Goal: Task Accomplishment & Management: Complete application form

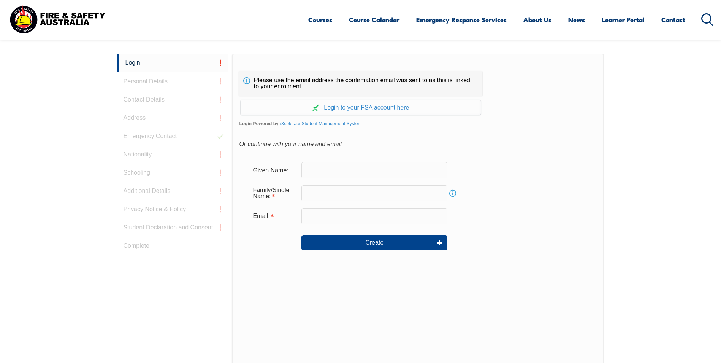
scroll to position [203, 0]
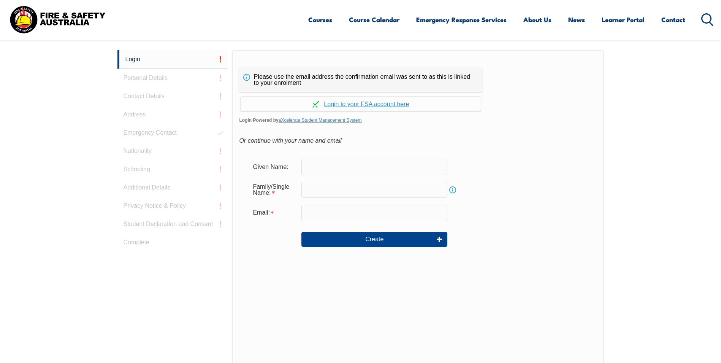
click at [332, 167] on input "text" at bounding box center [375, 167] width 146 height 16
type input "[PERSON_NAME]"
type input "[EMAIL_ADDRESS][DOMAIN_NAME]"
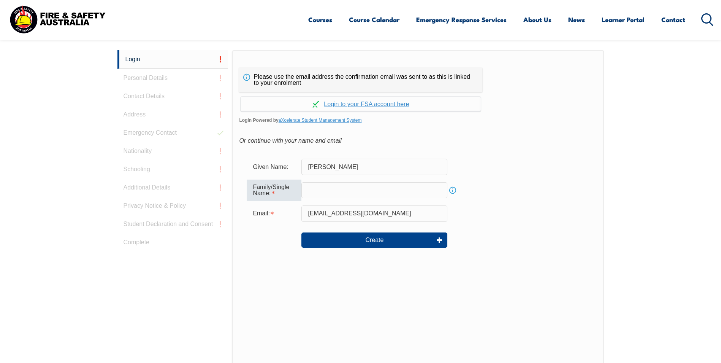
click at [327, 190] on input "text" at bounding box center [375, 190] width 146 height 16
type input "Ho"
click at [325, 167] on input "[PERSON_NAME]" at bounding box center [375, 167] width 146 height 16
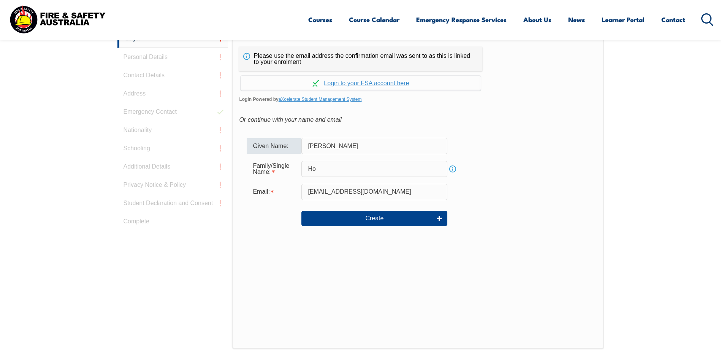
scroll to position [241, 0]
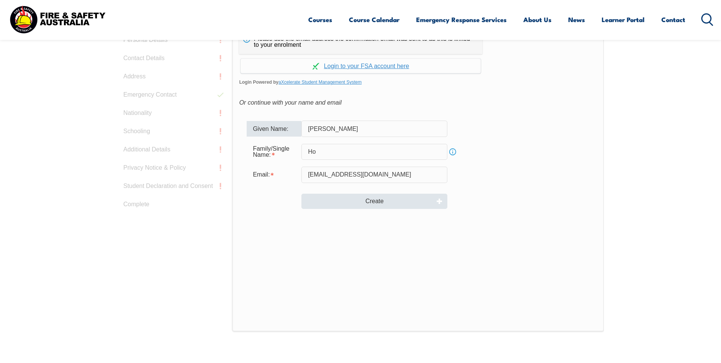
type input "kim ngoc"
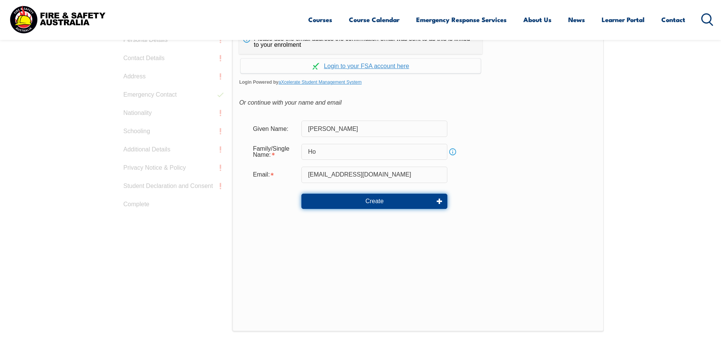
click at [382, 203] on button "Create" at bounding box center [375, 201] width 146 height 15
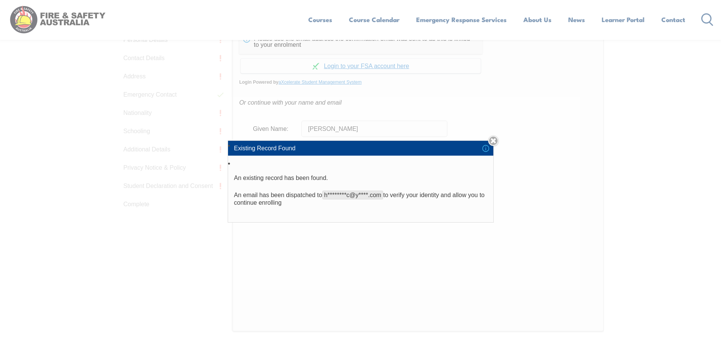
click at [388, 248] on div "Existing Record Found An existing record has been found. An email has been disp…" at bounding box center [360, 181] width 721 height 363
click at [357, 247] on div "Existing Record Found An existing record has been found. An email has been disp…" at bounding box center [360, 181] width 721 height 363
click at [497, 140] on link "Close" at bounding box center [493, 140] width 11 height 11
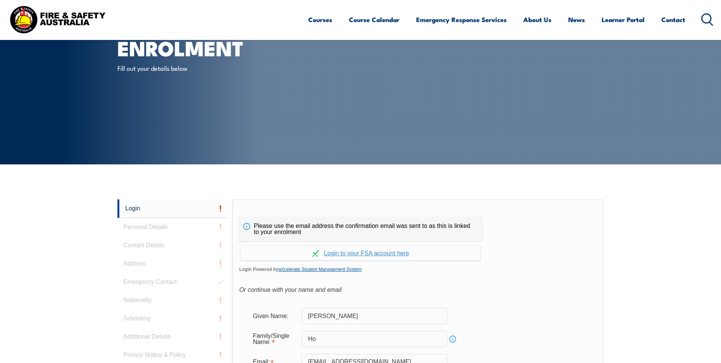
scroll to position [51, 0]
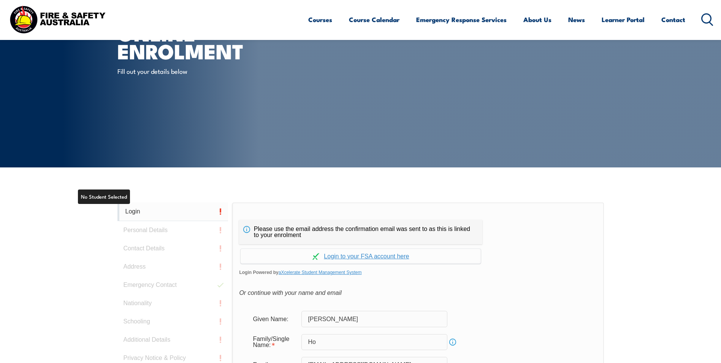
click at [130, 211] on link "Login" at bounding box center [173, 211] width 111 height 19
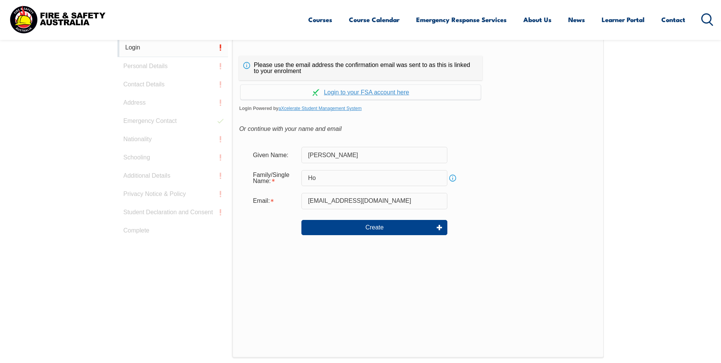
scroll to position [215, 0]
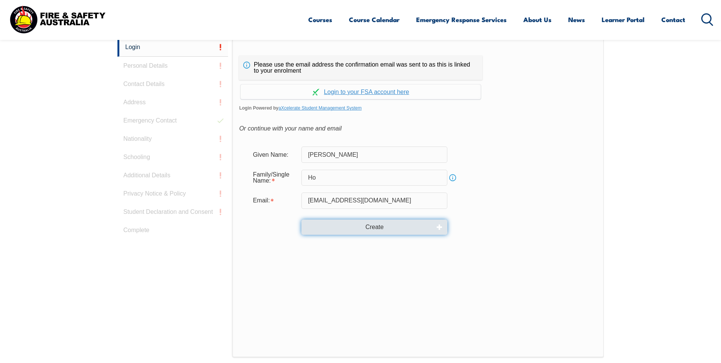
click at [341, 228] on button "Create" at bounding box center [375, 226] width 146 height 15
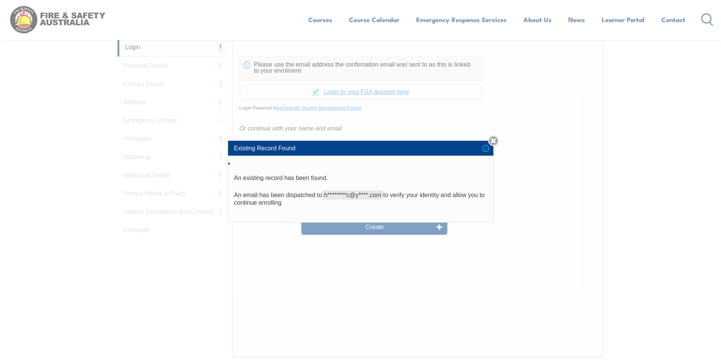
click at [498, 138] on link "Close" at bounding box center [493, 140] width 11 height 11
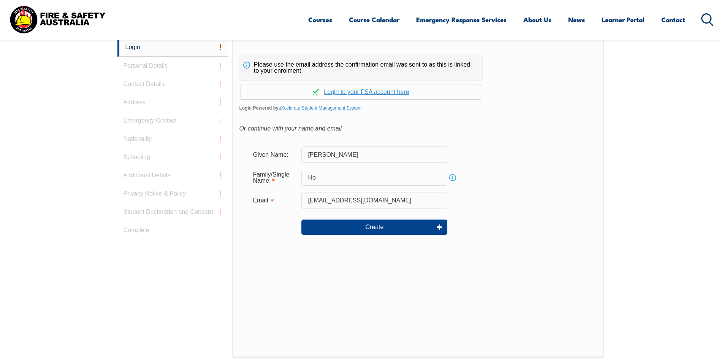
click at [491, 216] on div "Create" at bounding box center [418, 226] width 343 height 27
click at [373, 86] on link "Continue with aXcelerate" at bounding box center [361, 91] width 240 height 15
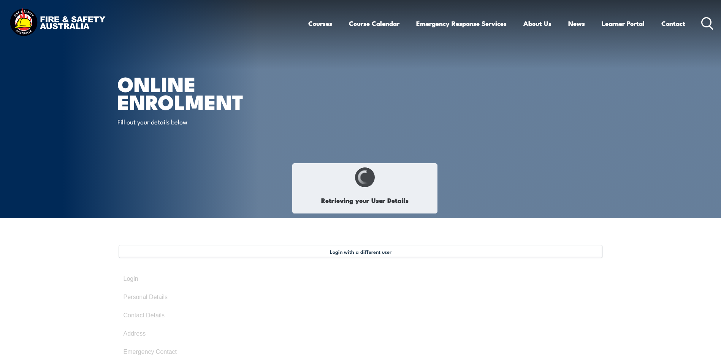
type input "[PERSON_NAME]"
type input "[DATE]"
type input "DFMWTWLHV2"
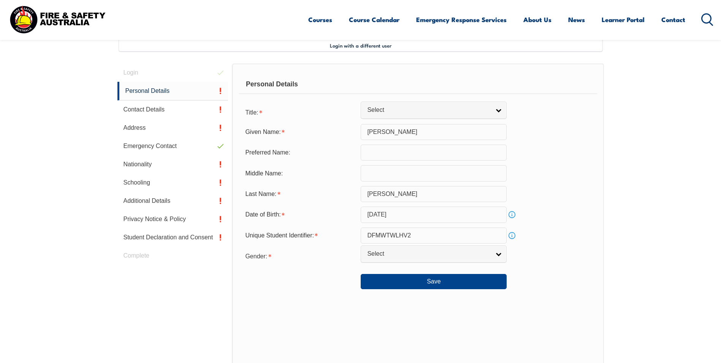
scroll to position [207, 0]
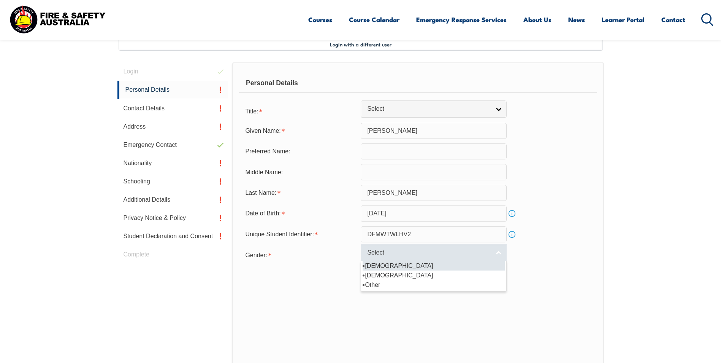
click at [485, 255] on span "Select" at bounding box center [428, 253] width 123 height 8
click at [375, 267] on li "[DEMOGRAPHIC_DATA]" at bounding box center [434, 266] width 142 height 10
select select "M"
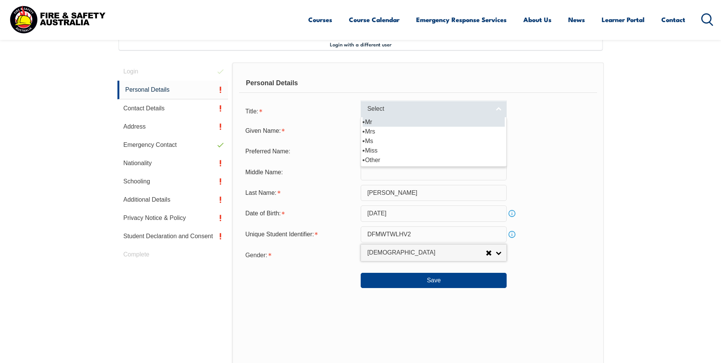
click at [442, 116] on link "Select" at bounding box center [434, 108] width 146 height 17
drag, startPoint x: 384, startPoint y: 137, endPoint x: 384, endPoint y: 125, distance: 11.8
click at [384, 125] on ul "Mr Mrs Ms [PERSON_NAME] [PERSON_NAME]" at bounding box center [433, 141] width 144 height 48
select select "Mr"
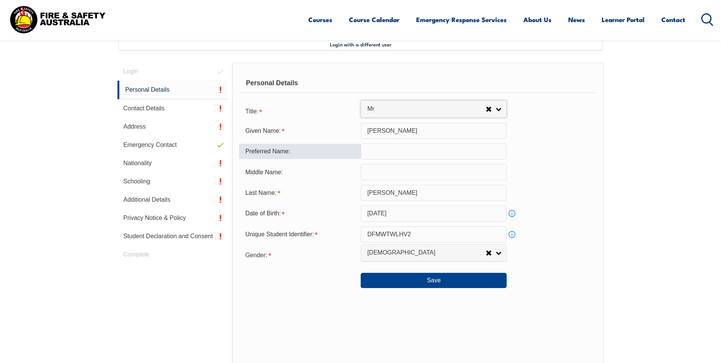
click at [373, 155] on input "text" at bounding box center [434, 151] width 146 height 16
type input "[PERSON_NAME]"
click at [373, 175] on input "text" at bounding box center [434, 172] width 146 height 16
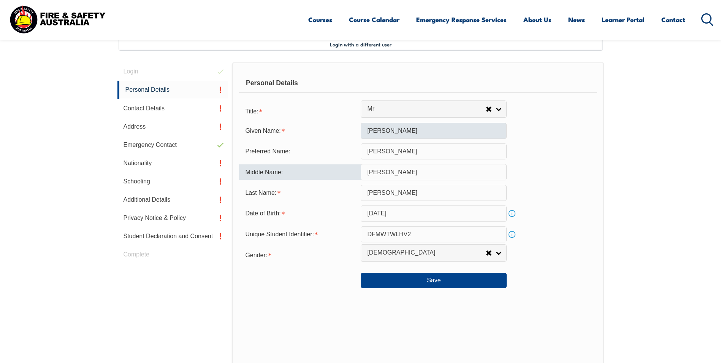
type input "[PERSON_NAME]"
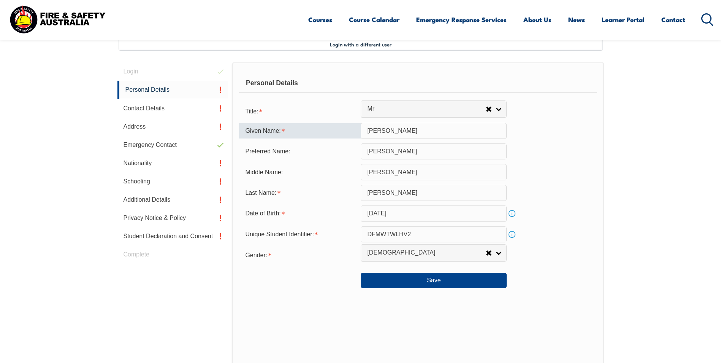
drag, startPoint x: 400, startPoint y: 132, endPoint x: 336, endPoint y: 129, distance: 63.6
click at [336, 129] on div "Given Name: [PERSON_NAME]" at bounding box center [418, 131] width 358 height 16
click at [600, 183] on div "Personal Details Title: Mr Mrs Ms Miss Other Mr Mr Mrs Ms Miss [PERSON_NAME] Gi…" at bounding box center [418, 229] width 372 height 334
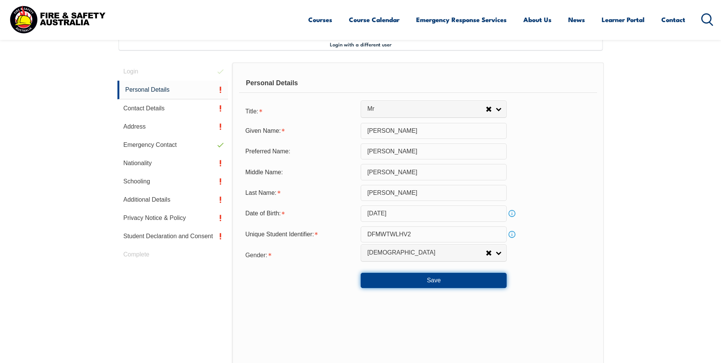
click at [430, 284] on button "Save" at bounding box center [434, 280] width 146 height 15
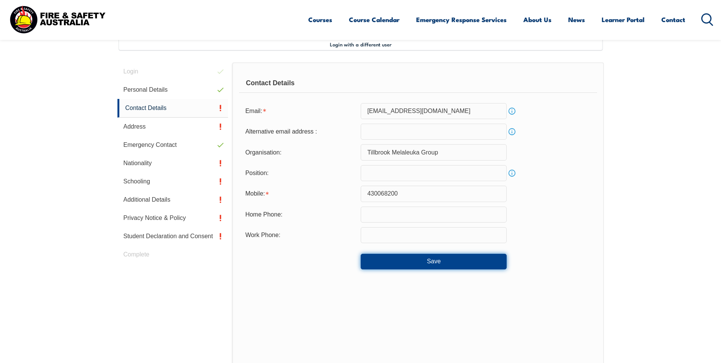
click at [421, 268] on button "Save" at bounding box center [434, 261] width 146 height 15
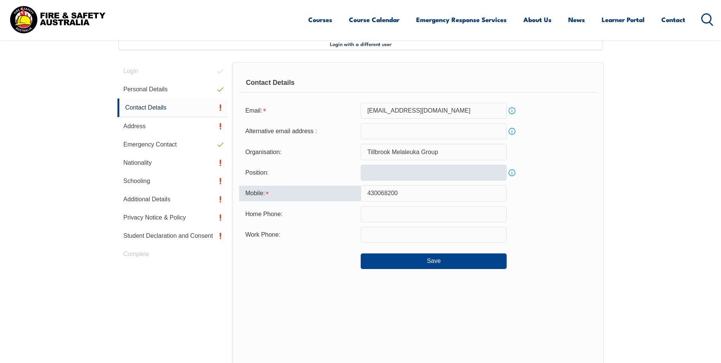
scroll to position [203, 0]
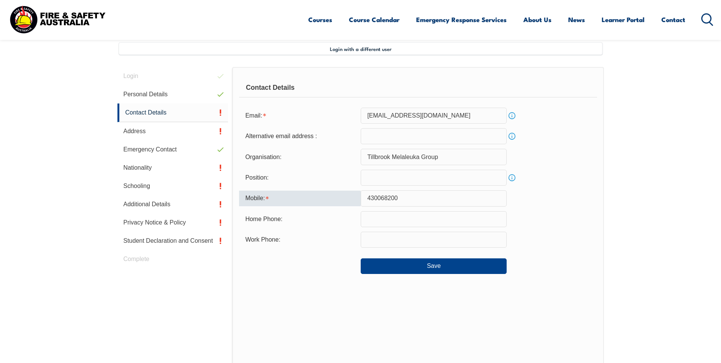
click at [368, 197] on input "430068200" at bounding box center [434, 198] width 146 height 16
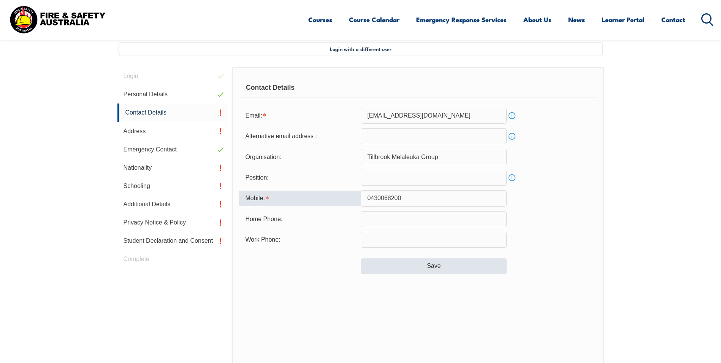
type input "0430068200"
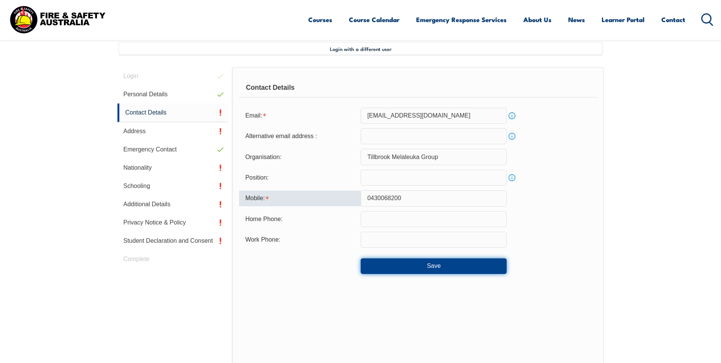
click at [415, 267] on button "Save" at bounding box center [434, 265] width 146 height 15
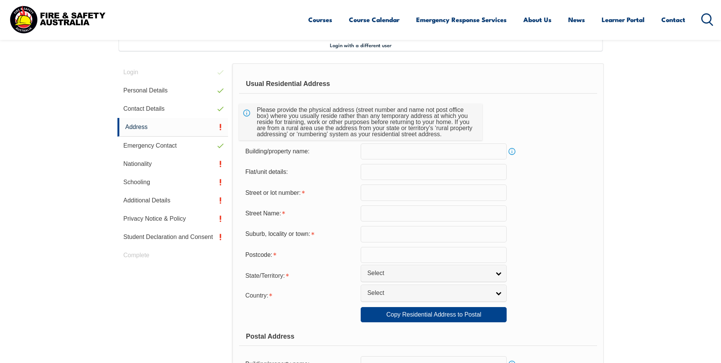
scroll to position [207, 0]
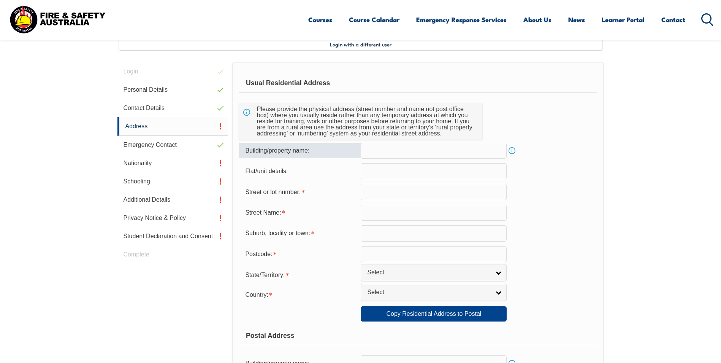
click at [435, 151] on input "text" at bounding box center [434, 151] width 146 height 16
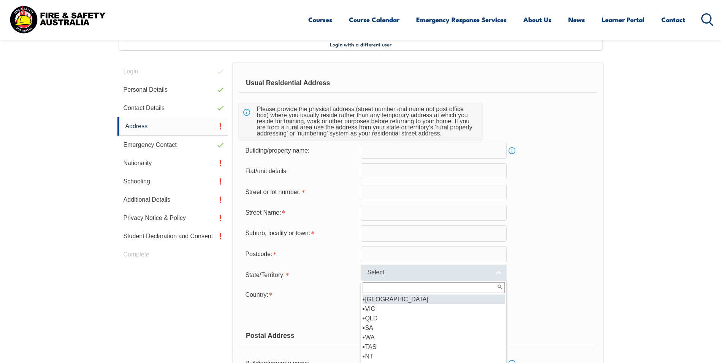
click at [402, 271] on span "Select" at bounding box center [428, 272] width 123 height 8
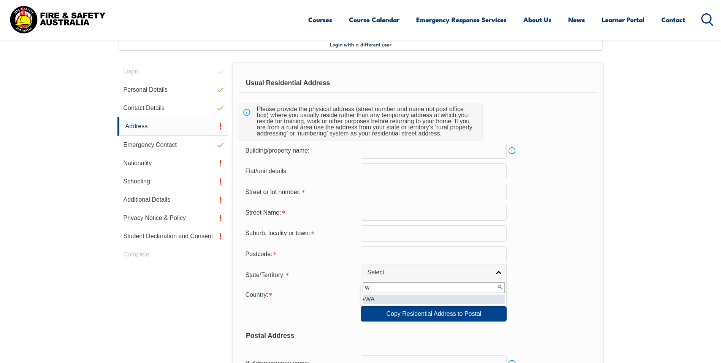
type input "w"
click at [384, 298] on li "W A" at bounding box center [434, 299] width 142 height 10
select select "WA"
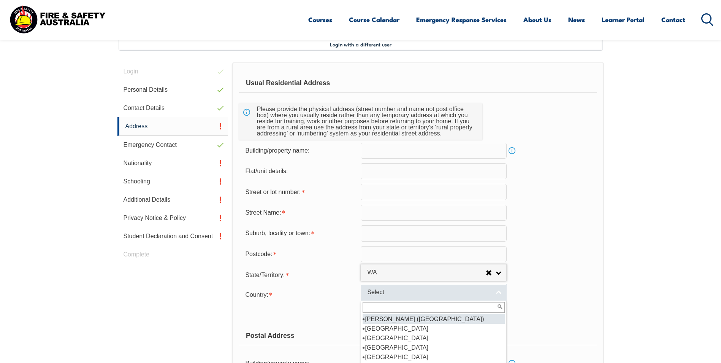
click at [385, 293] on span "Select" at bounding box center [428, 292] width 123 height 8
type input "a"
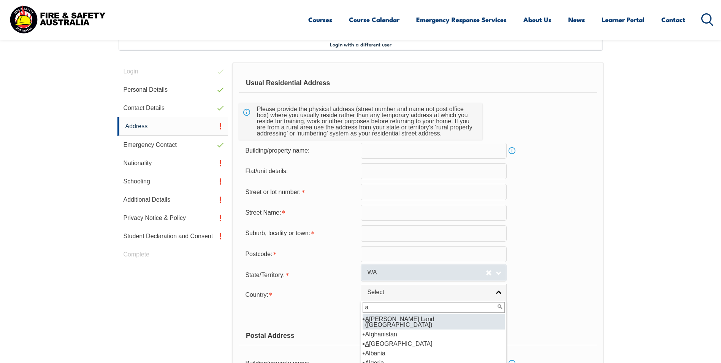
select select "1601"
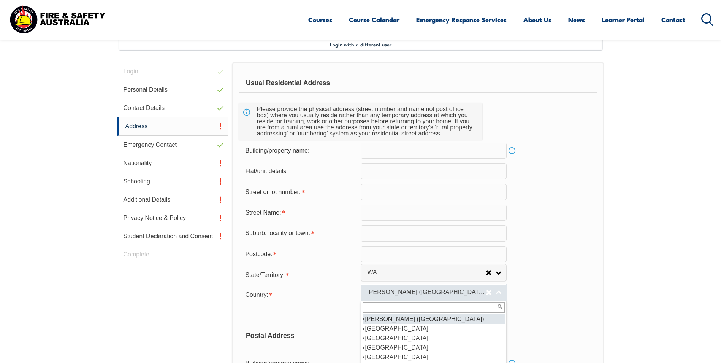
click at [418, 293] on span "[PERSON_NAME] ([GEOGRAPHIC_DATA])" at bounding box center [426, 292] width 119 height 8
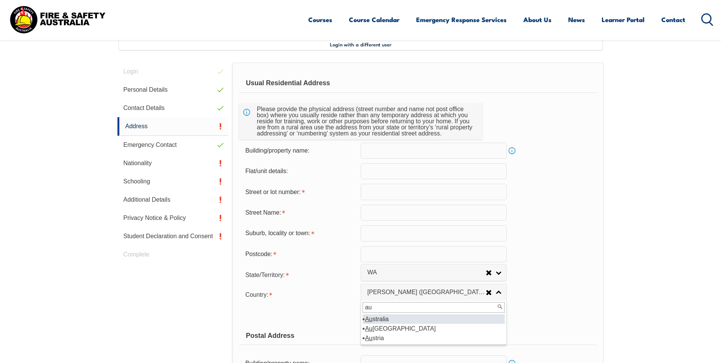
click at [374, 308] on input "au" at bounding box center [434, 307] width 142 height 11
type input "au"
click at [380, 315] on li "Au stralia" at bounding box center [434, 319] width 142 height 10
select select "1101"
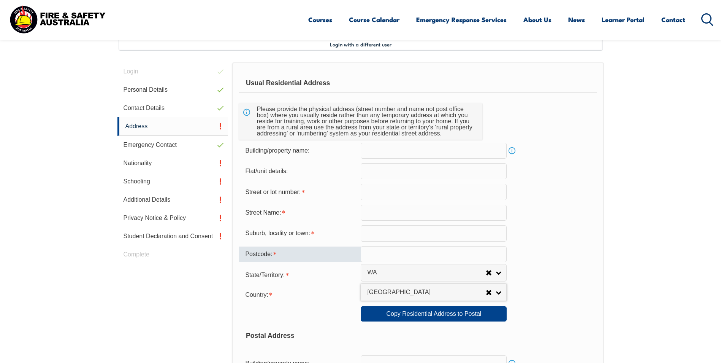
click at [384, 252] on input "text" at bounding box center [434, 254] width 146 height 16
type input "6112"
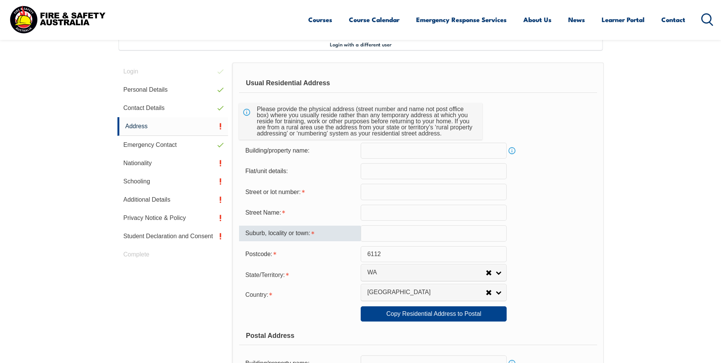
click at [376, 232] on input "text" at bounding box center [434, 233] width 146 height 16
type input "[PERSON_NAME]"
type input "[STREET_ADDRESS]"
click at [381, 152] on input "text" at bounding box center [434, 151] width 146 height 16
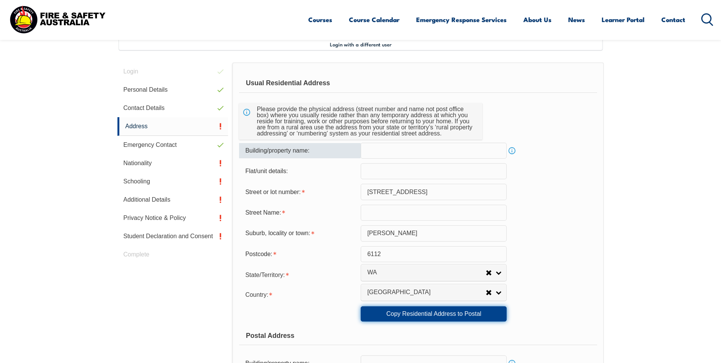
click at [430, 315] on link "Copy Residential Address to Postal" at bounding box center [434, 313] width 146 height 15
type input "[STREET_ADDRESS]"
type input "[PERSON_NAME]"
select select "WA"
type input "6112"
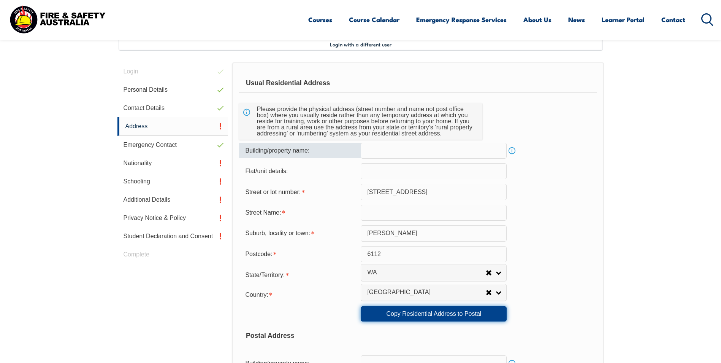
select select "1101"
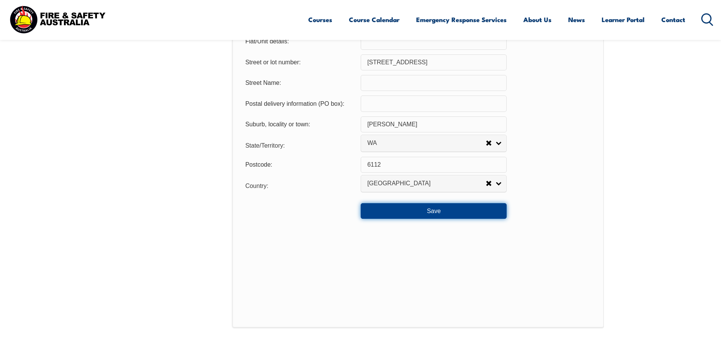
click at [446, 210] on button "Save" at bounding box center [434, 210] width 146 height 15
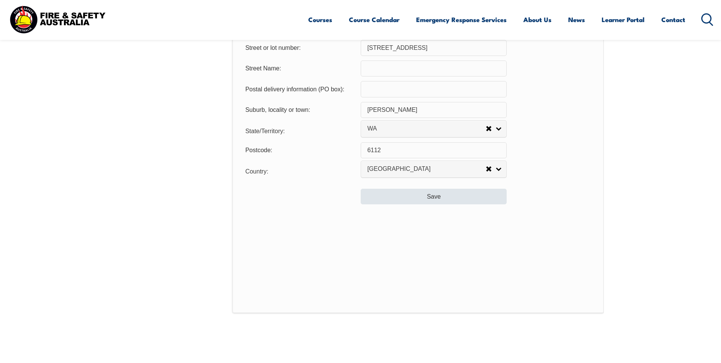
scroll to position [260, 0]
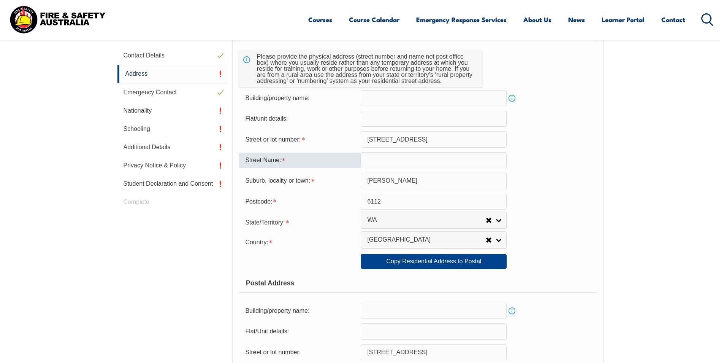
click at [399, 159] on input "text" at bounding box center [434, 160] width 146 height 16
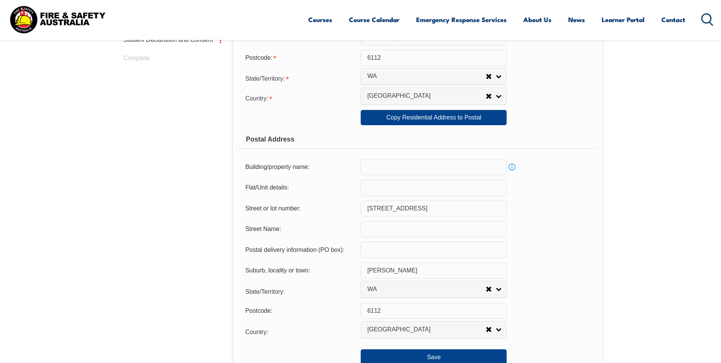
scroll to position [488, 0]
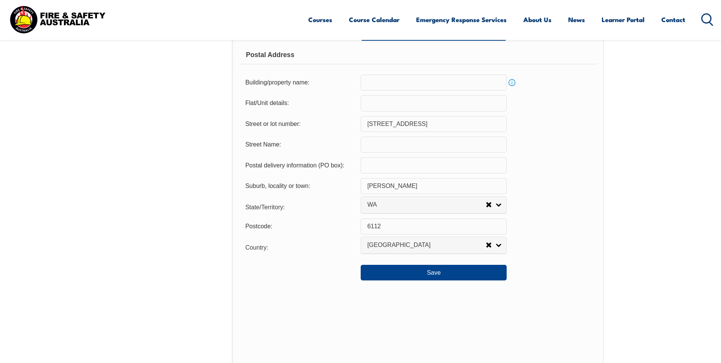
type input "[GEOGRAPHIC_DATA]"
click at [430, 264] on div "Save" at bounding box center [418, 269] width 358 height 21
click at [430, 269] on button "Save" at bounding box center [434, 272] width 146 height 15
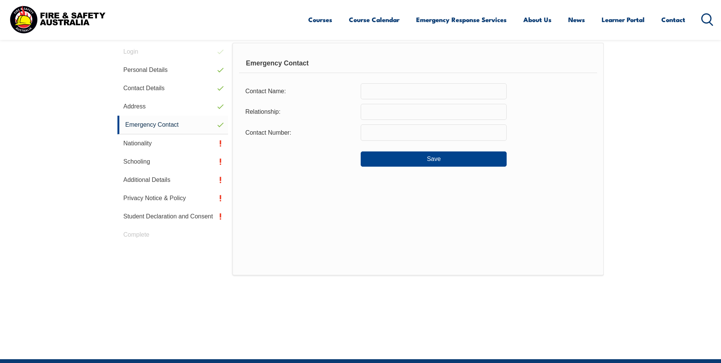
scroll to position [207, 0]
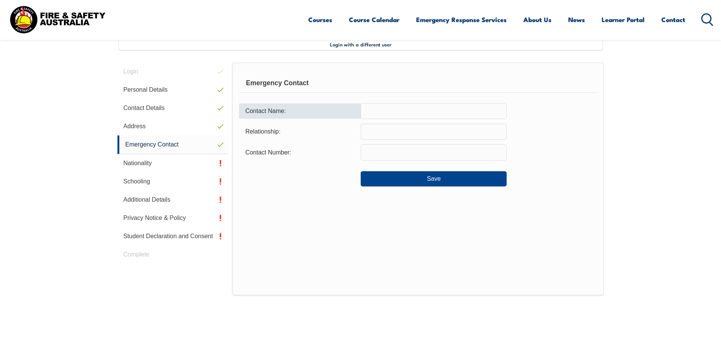
click at [416, 115] on input "text" at bounding box center [434, 111] width 146 height 16
type input "[PERSON_NAME]"
click at [394, 133] on input "text" at bounding box center [434, 132] width 146 height 16
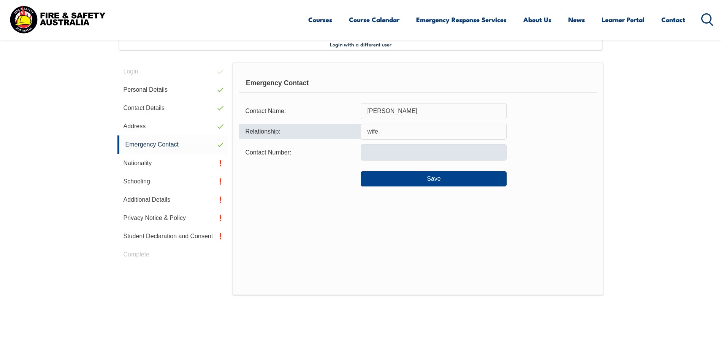
type input "wife"
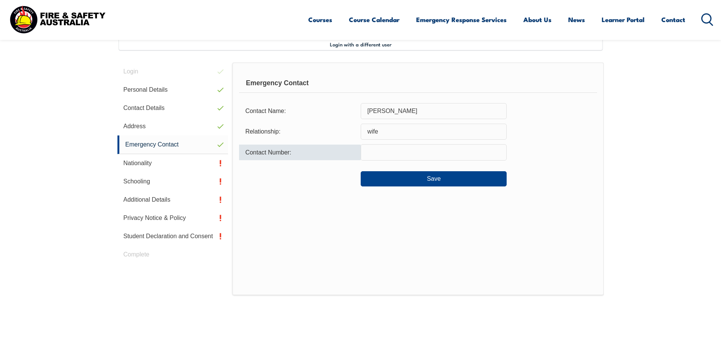
click at [385, 153] on input "text" at bounding box center [434, 152] width 146 height 16
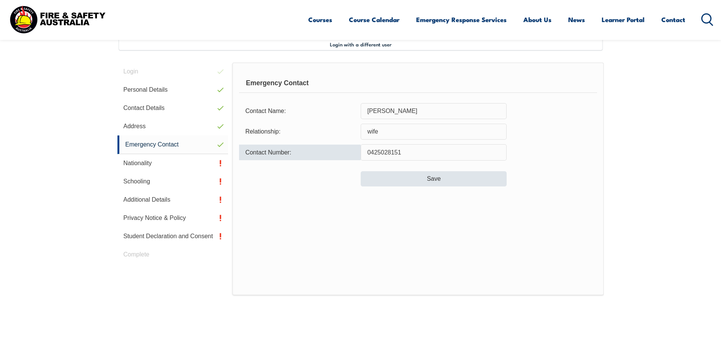
type input "0425028151"
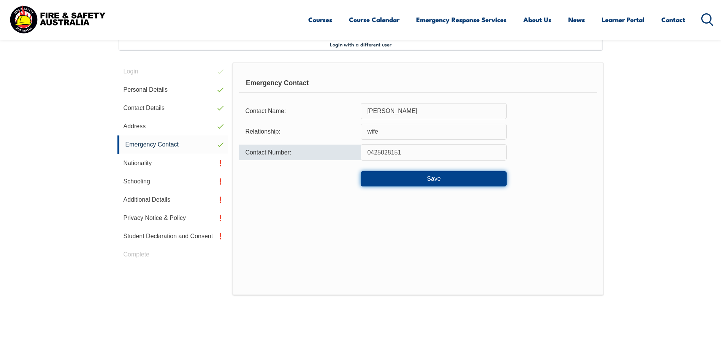
click at [400, 184] on button "Save" at bounding box center [434, 178] width 146 height 15
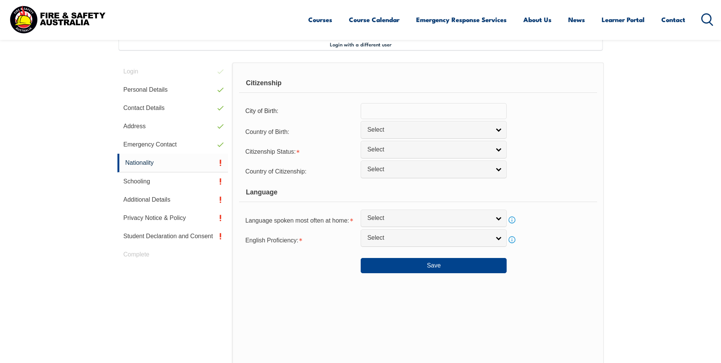
click at [441, 112] on input "text" at bounding box center [434, 111] width 146 height 16
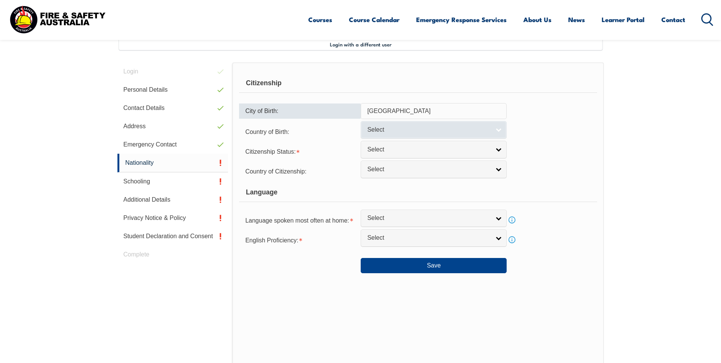
type input "[GEOGRAPHIC_DATA]"
click at [431, 133] on span "Select" at bounding box center [428, 130] width 123 height 8
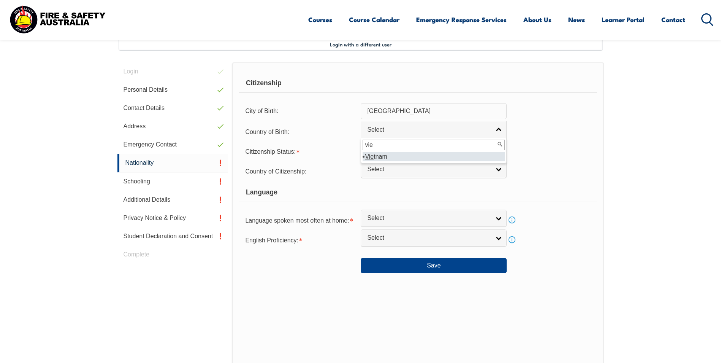
type input "vie"
click at [372, 158] on em "Vie" at bounding box center [369, 156] width 9 height 6
select select "5105"
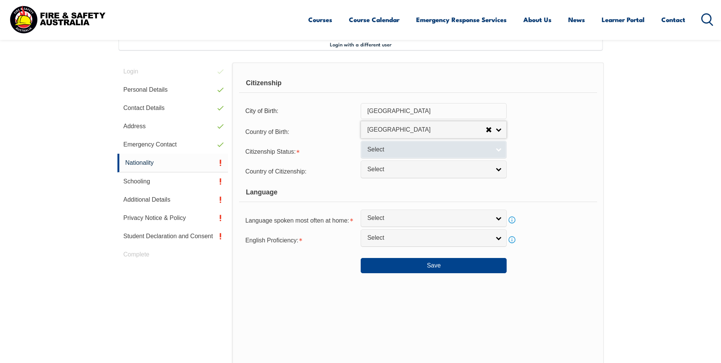
click at [395, 148] on span "Select" at bounding box center [428, 150] width 123 height 8
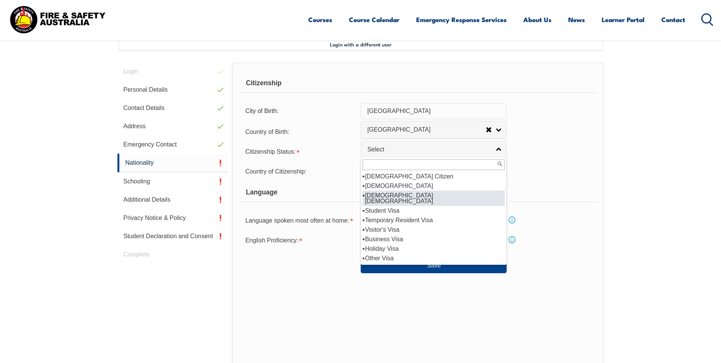
click at [411, 196] on li "[DEMOGRAPHIC_DATA] [DEMOGRAPHIC_DATA]" at bounding box center [434, 198] width 142 height 15
select select "3"
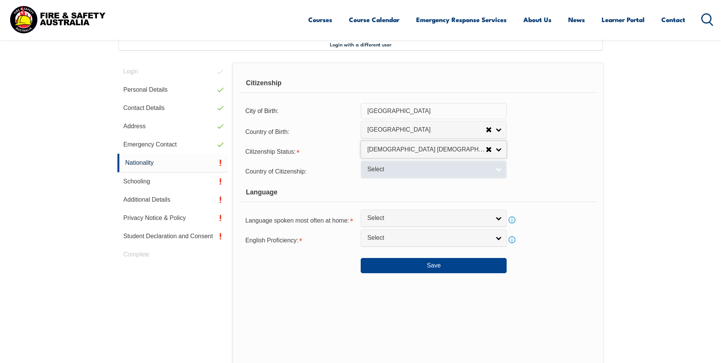
click at [403, 174] on link "Select" at bounding box center [434, 168] width 146 height 17
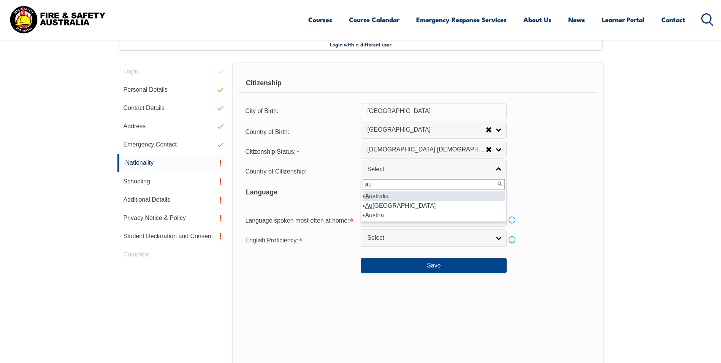
type input "au"
click at [374, 197] on li "Au stralia" at bounding box center [434, 196] width 142 height 10
select select "1101"
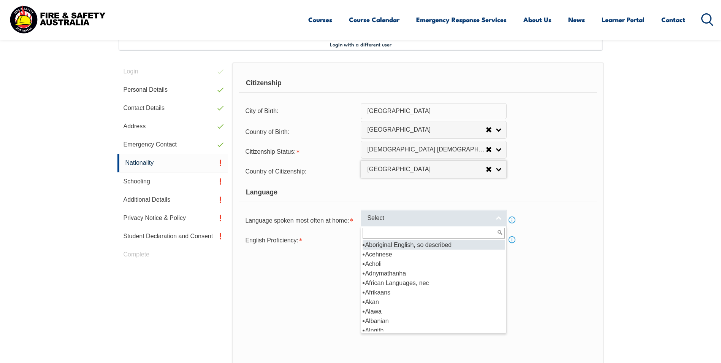
click at [426, 218] on span "Select" at bounding box center [428, 218] width 123 height 8
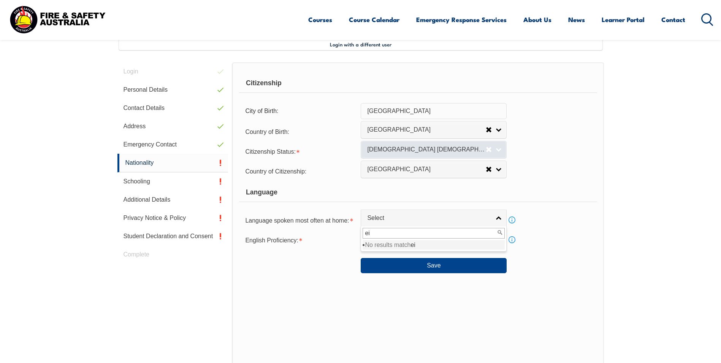
type input "e"
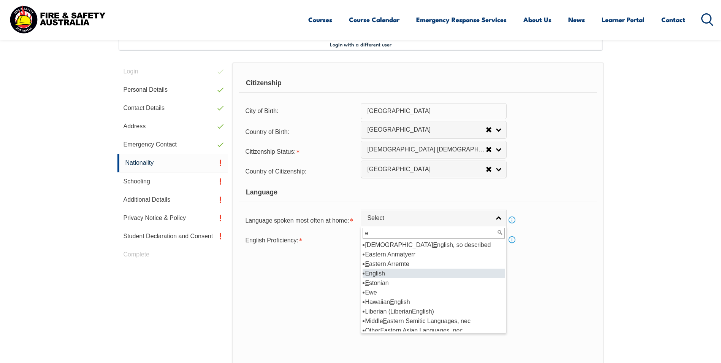
type input "e"
click at [373, 274] on li "E nglish" at bounding box center [434, 273] width 142 height 10
select select "1201"
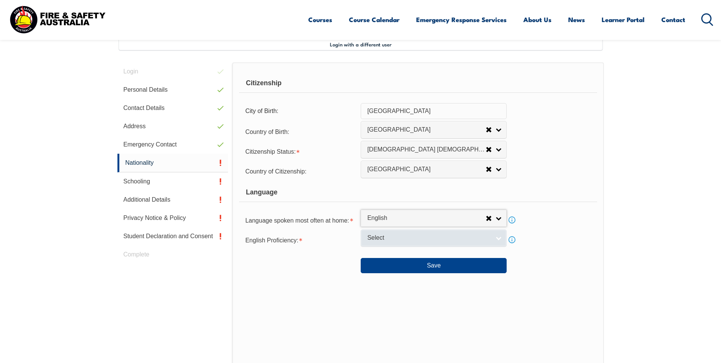
click at [391, 236] on span "Select" at bounding box center [428, 238] width 123 height 8
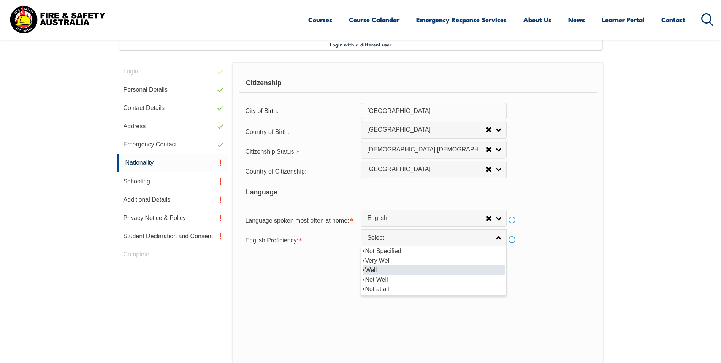
click at [383, 269] on li "Well" at bounding box center [434, 270] width 142 height 10
select select "2"
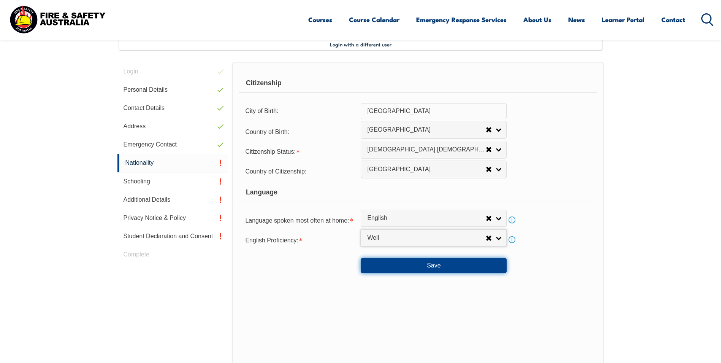
click at [448, 267] on button "Save" at bounding box center [434, 265] width 146 height 15
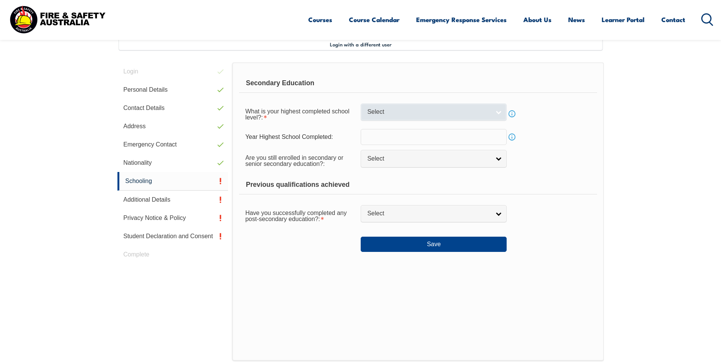
click at [466, 113] on span "Select" at bounding box center [428, 112] width 123 height 8
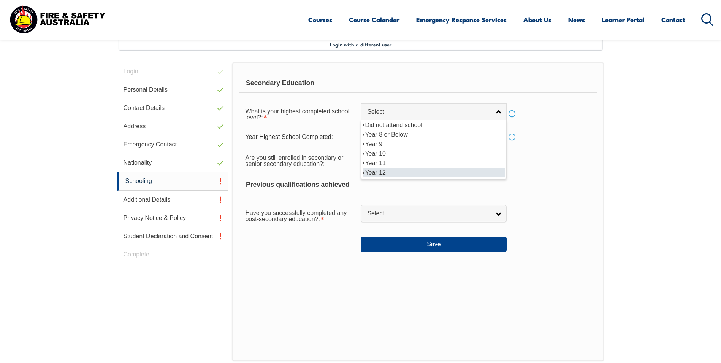
click at [388, 176] on li "Year 12" at bounding box center [434, 173] width 142 height 10
select select "12"
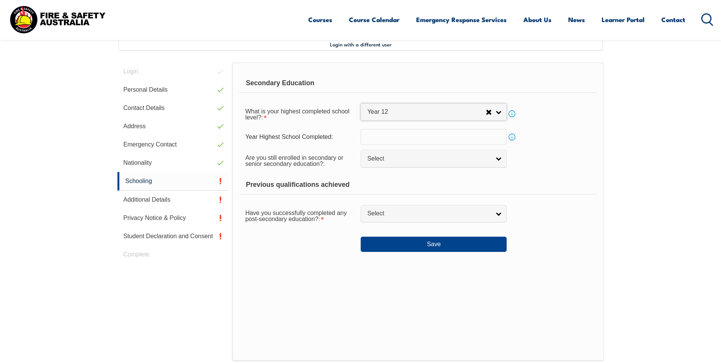
click at [423, 137] on input "text" at bounding box center [434, 137] width 146 height 16
click at [405, 138] on input "text" at bounding box center [434, 137] width 146 height 16
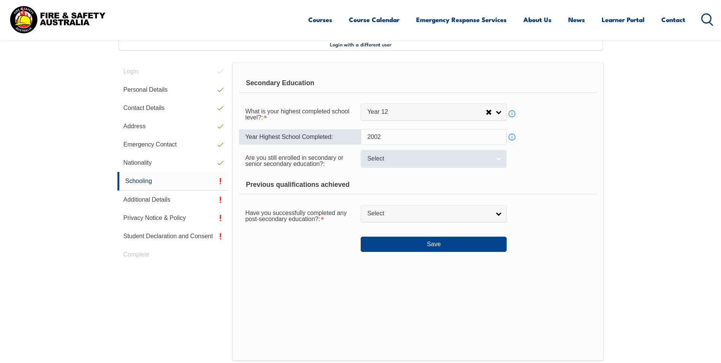
type input "2002"
click at [432, 164] on link "Select" at bounding box center [434, 158] width 146 height 17
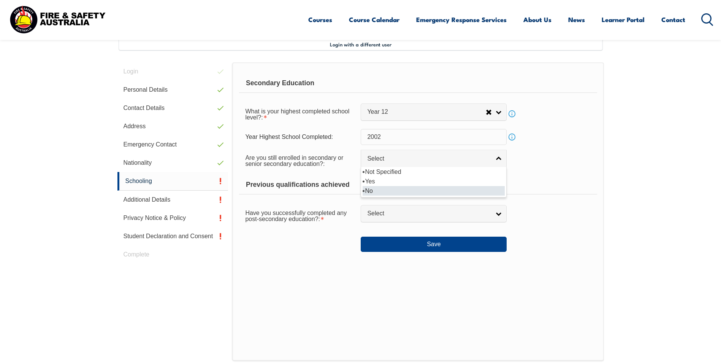
click at [385, 187] on li "No" at bounding box center [434, 191] width 142 height 10
select select "false"
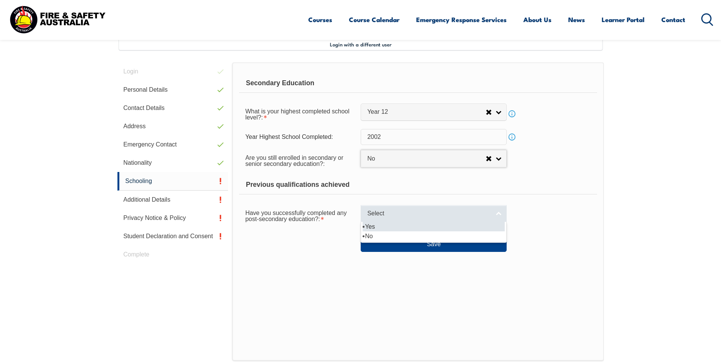
click at [422, 219] on link "Select" at bounding box center [434, 213] width 146 height 17
click at [397, 225] on li "Yes" at bounding box center [434, 227] width 142 height 10
select select "true"
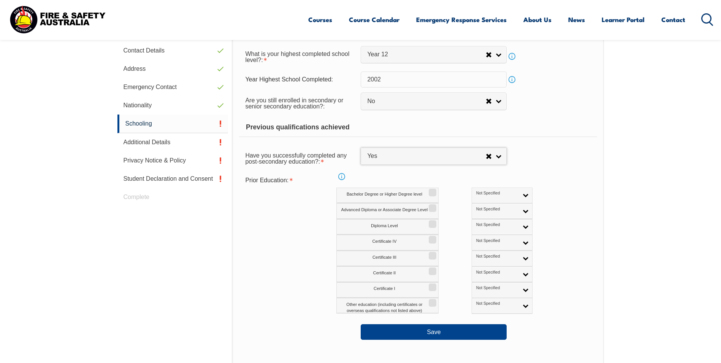
scroll to position [283, 0]
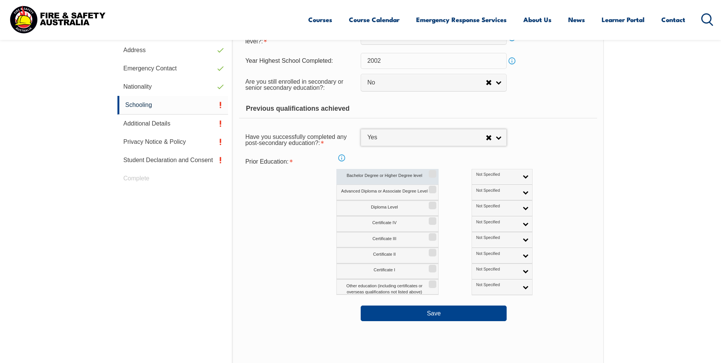
click at [432, 172] on input "Bachelor Degree or Higher Degree level" at bounding box center [431, 171] width 5 height 1
checkbox input "true"
click at [434, 187] on input "Advanced Diploma or Associate Degree Level" at bounding box center [431, 186] width 5 height 1
checkbox input "true"
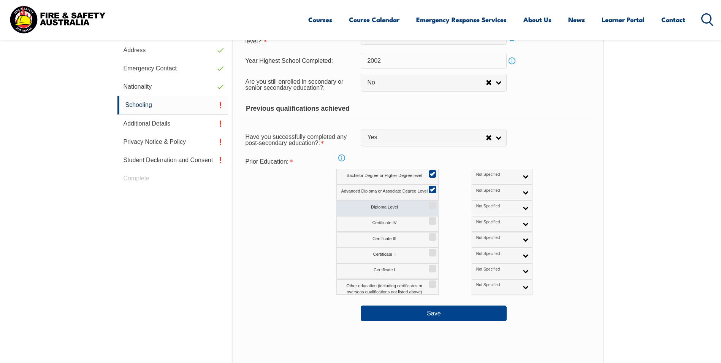
click at [432, 203] on input "Diploma Level" at bounding box center [431, 202] width 5 height 1
checkbox input "true"
click at [430, 219] on input "Certificate IV" at bounding box center [431, 218] width 5 height 1
checkbox input "true"
click at [433, 241] on label "Certificate III" at bounding box center [388, 240] width 102 height 16
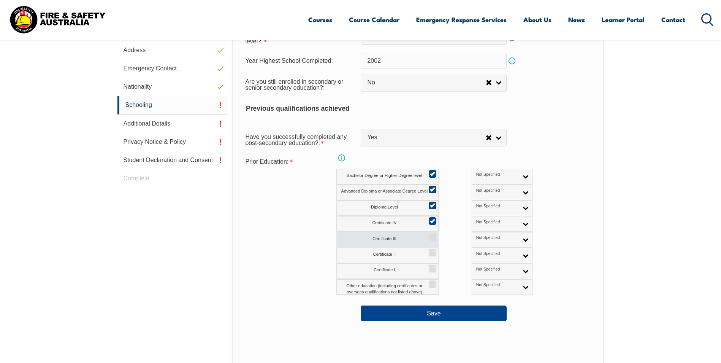
click at [433, 235] on input "Certificate III" at bounding box center [431, 234] width 5 height 1
checkbox input "true"
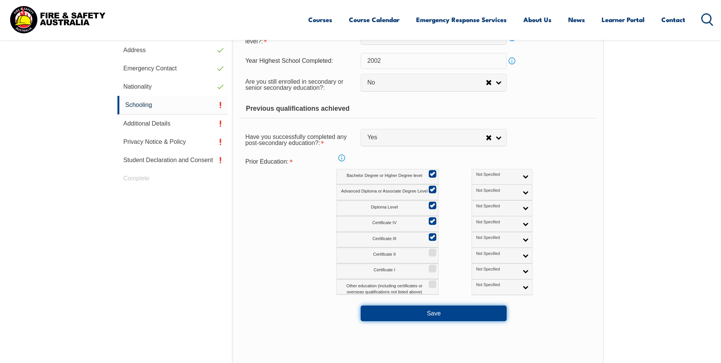
click at [430, 313] on button "Save" at bounding box center [434, 312] width 146 height 15
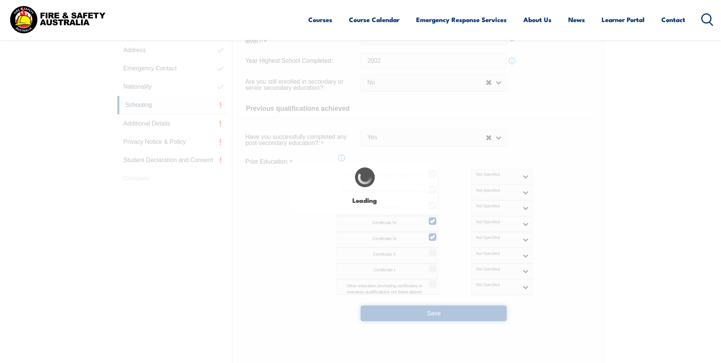
select select
select select "false"
select select "true"
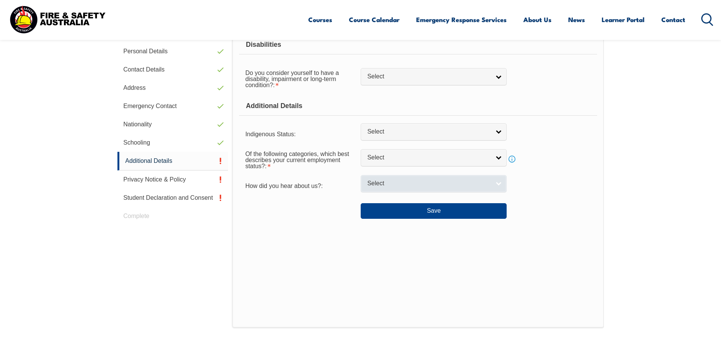
scroll to position [207, 0]
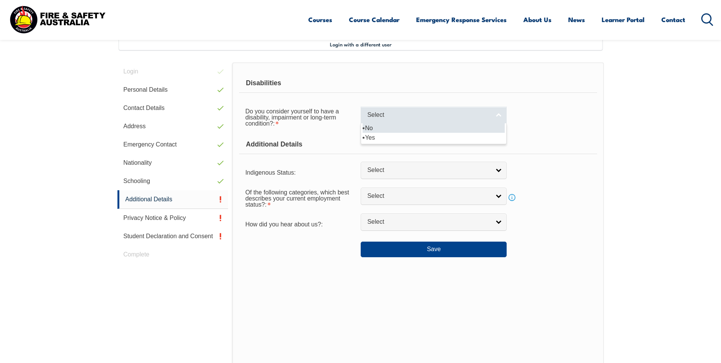
click at [461, 115] on span "Select" at bounding box center [428, 115] width 123 height 8
click at [375, 126] on li "No" at bounding box center [434, 128] width 142 height 10
select select "false"
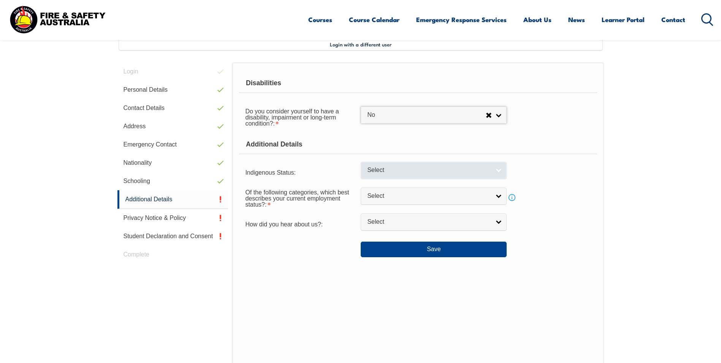
click at [489, 170] on span "Select" at bounding box center [428, 170] width 123 height 8
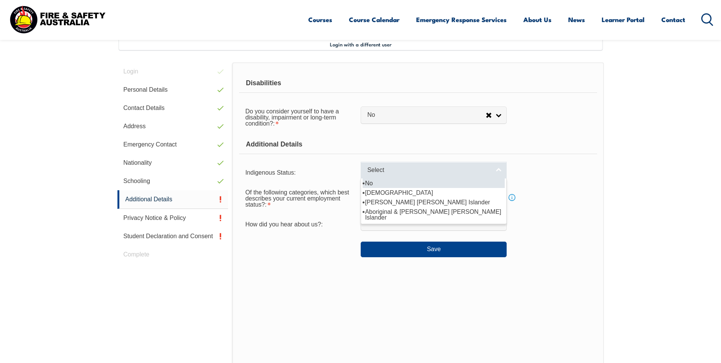
click at [446, 172] on span "Select" at bounding box center [428, 170] width 123 height 8
click at [405, 170] on span "Select" at bounding box center [428, 170] width 123 height 8
click at [371, 183] on li "No" at bounding box center [434, 183] width 142 height 10
select select "4"
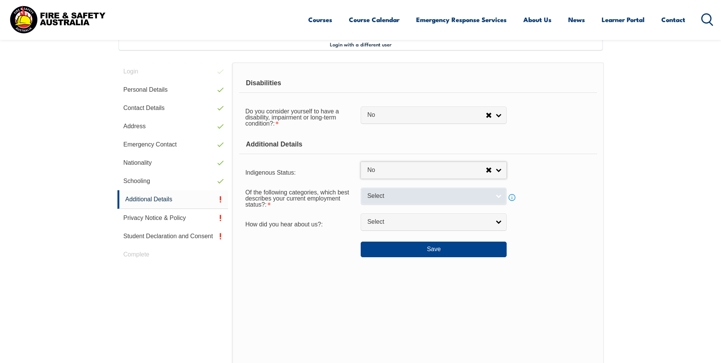
click at [443, 199] on span "Select" at bounding box center [428, 196] width 123 height 8
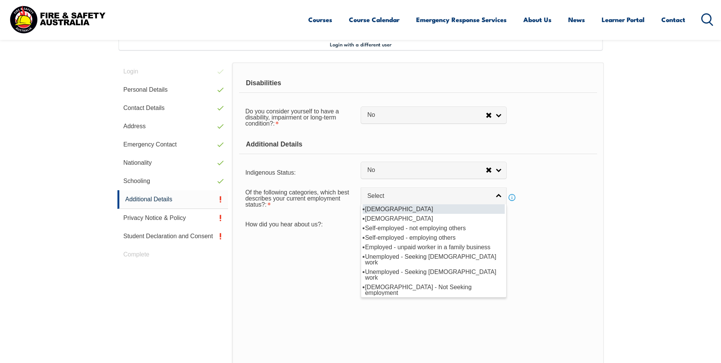
click at [418, 209] on li "[DEMOGRAPHIC_DATA]" at bounding box center [434, 209] width 142 height 10
select select "1"
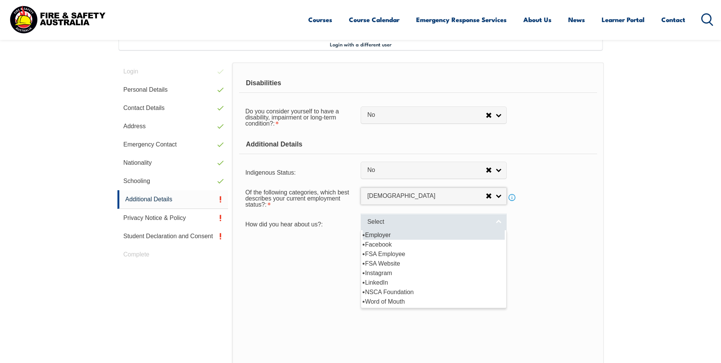
click at [415, 219] on span "Select" at bounding box center [428, 222] width 123 height 8
click at [404, 235] on li "Employer" at bounding box center [434, 235] width 142 height 10
select select "8019"
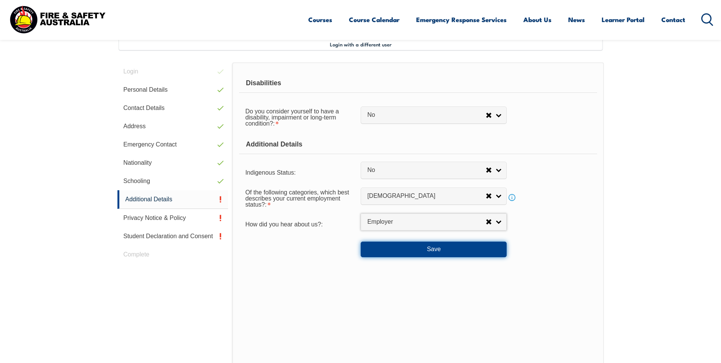
click at [404, 249] on button "Save" at bounding box center [434, 248] width 146 height 15
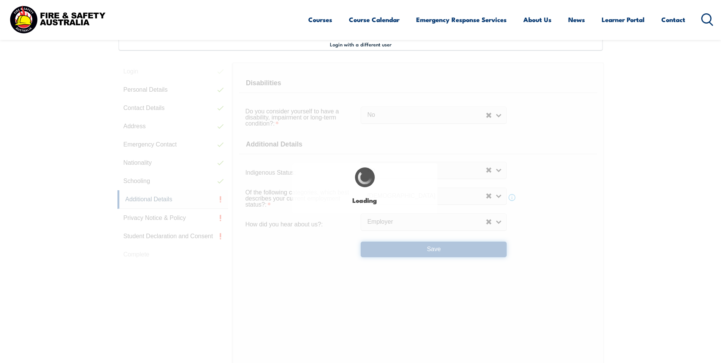
select select "false"
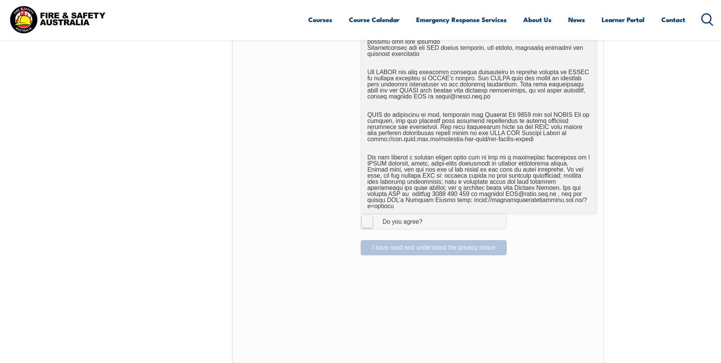
scroll to position [512, 0]
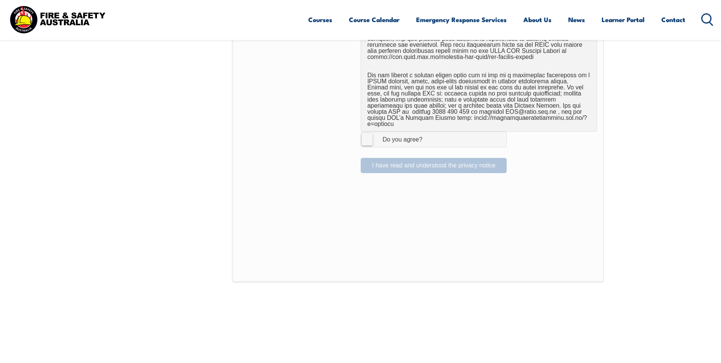
click at [368, 132] on label "I Agree Do you agree?" at bounding box center [434, 139] width 146 height 15
click at [429, 132] on input "I Agree Do you agree?" at bounding box center [435, 139] width 13 height 14
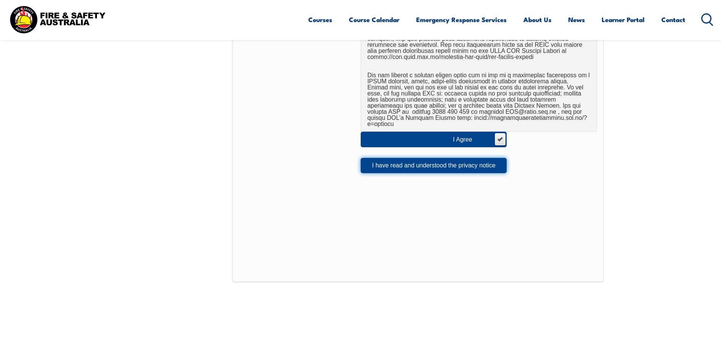
click at [381, 162] on button "I have read and understood the privacy notice" at bounding box center [434, 165] width 146 height 15
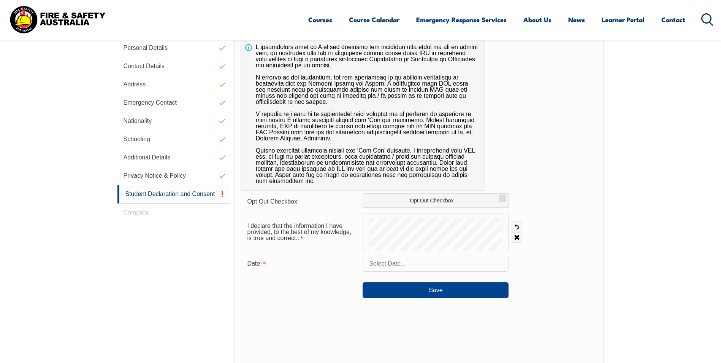
scroll to position [207, 0]
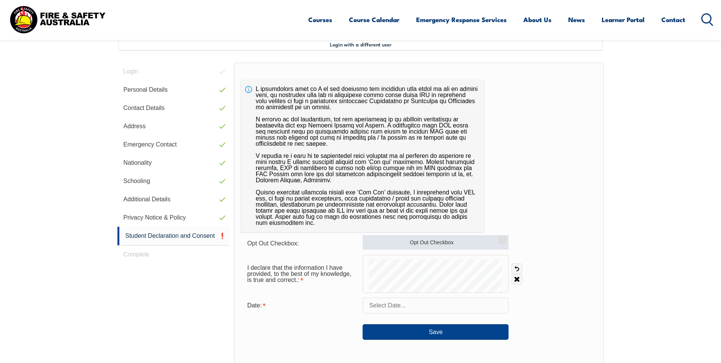
click at [500, 238] on input "Opt Out Checkbox" at bounding box center [501, 237] width 5 height 1
checkbox input "true"
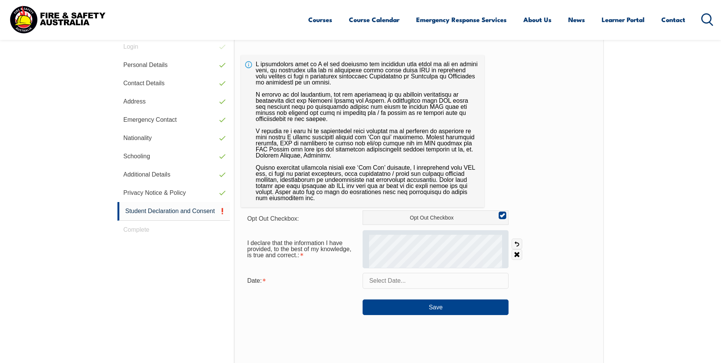
scroll to position [245, 0]
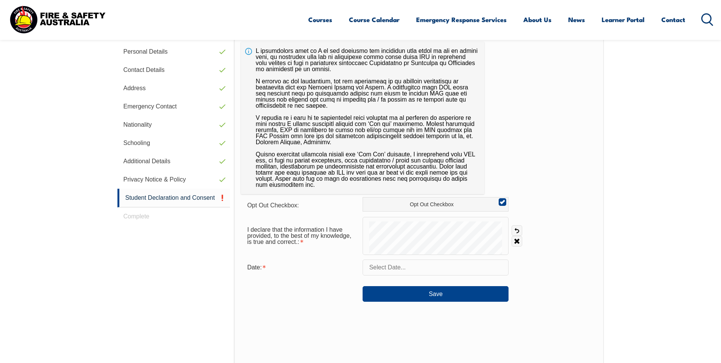
click at [416, 266] on input "text" at bounding box center [436, 267] width 146 height 16
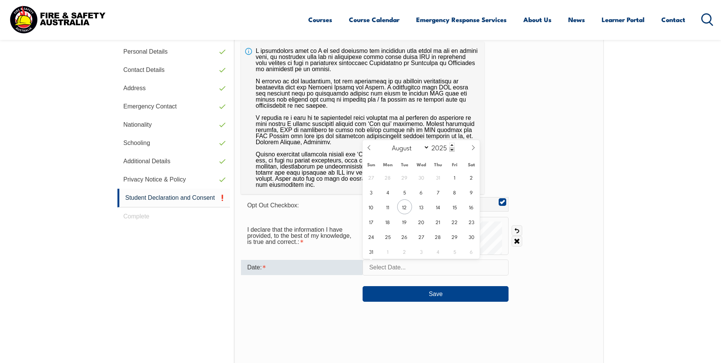
click at [409, 200] on div "27 28 29 30 31 1 2 3 4 5 6 7 8 9 10 11 12 13 14 15 16 17 18 19 20 21 22 23 24 2…" at bounding box center [421, 214] width 117 height 89
click at [402, 212] on span "12" at bounding box center [404, 206] width 15 height 15
type input "[DATE]"
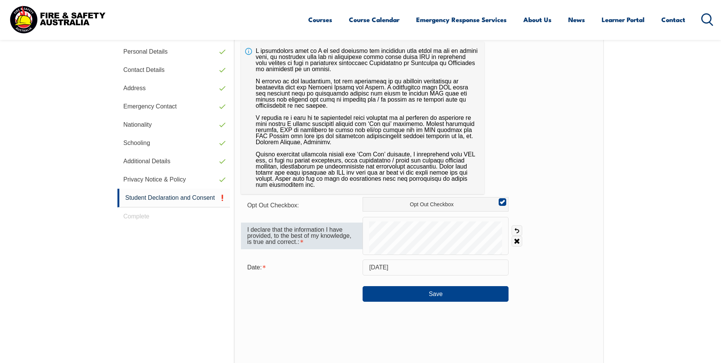
click at [377, 237] on div at bounding box center [436, 236] width 146 height 38
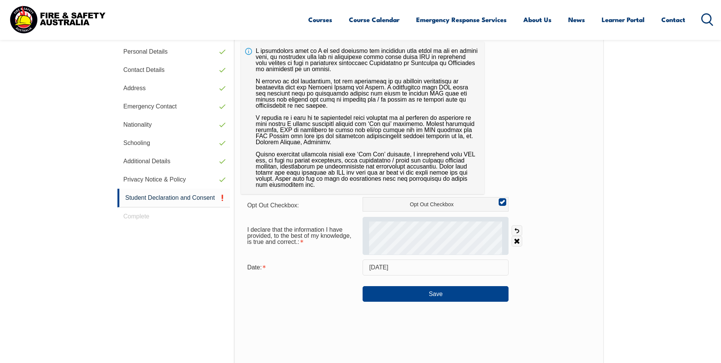
click at [397, 234] on div at bounding box center [436, 236] width 146 height 38
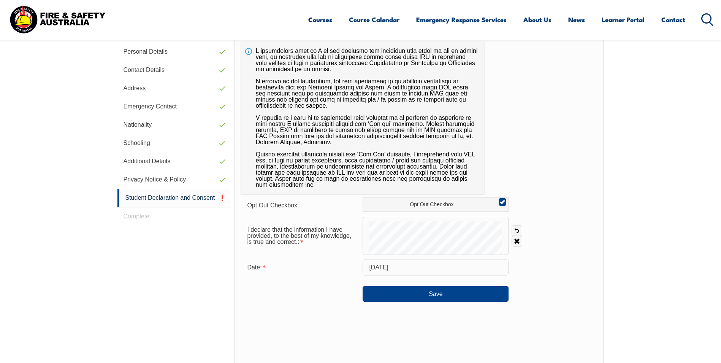
drag, startPoint x: 416, startPoint y: 221, endPoint x: 417, endPoint y: 256, distance: 35.4
click at [417, 256] on form "Opt Out Checkbox: Opt Out Checkbox I declare that the information I have provid…" at bounding box center [419, 249] width 356 height 105
click at [450, 292] on button "Save" at bounding box center [436, 293] width 146 height 15
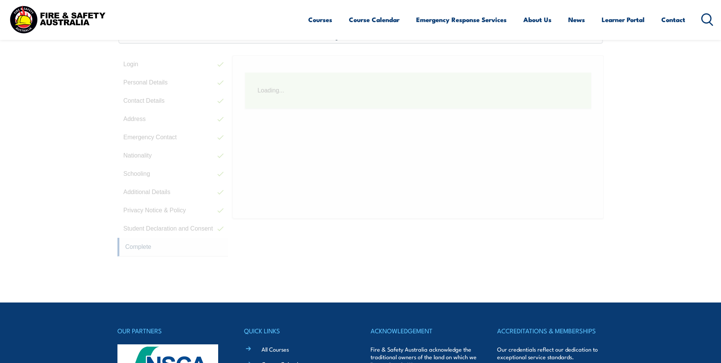
scroll to position [207, 0]
